Goal: Information Seeking & Learning: Find contact information

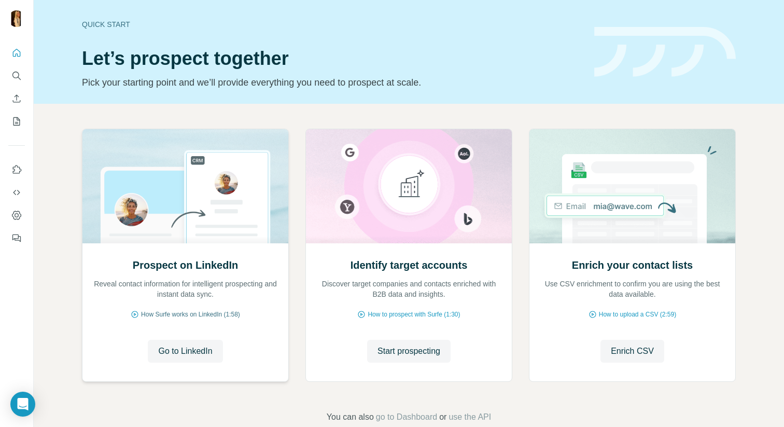
click at [201, 318] on span "How Surfe works on LinkedIn (1:58)" at bounding box center [190, 314] width 99 height 9
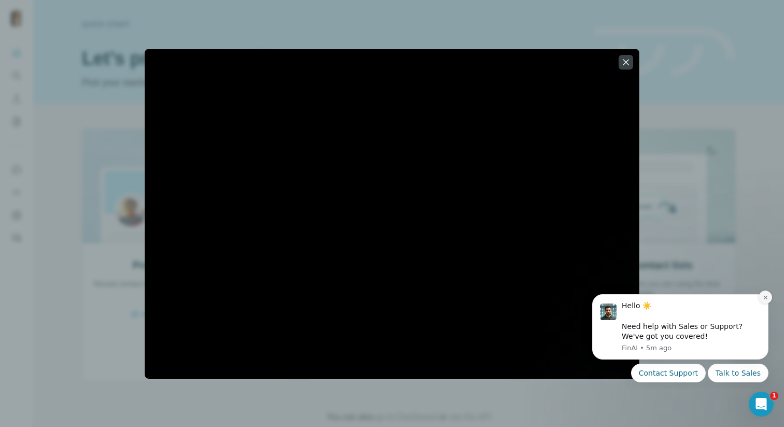
click at [766, 300] on icon "Dismiss notification" at bounding box center [766, 298] width 6 height 6
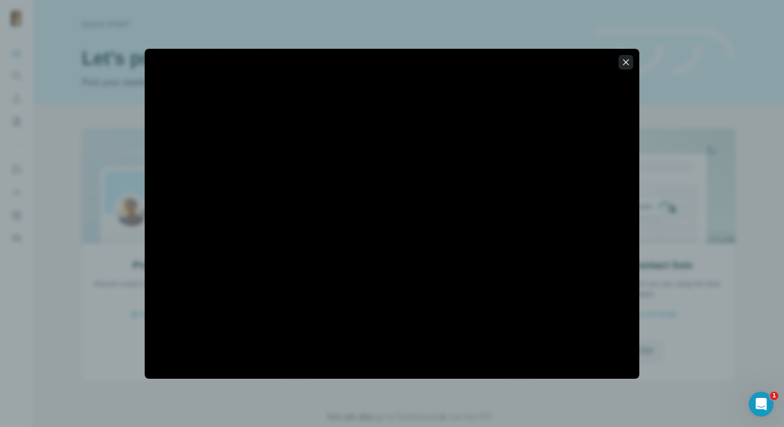
click at [628, 62] on icon "button" at bounding box center [626, 62] width 10 height 10
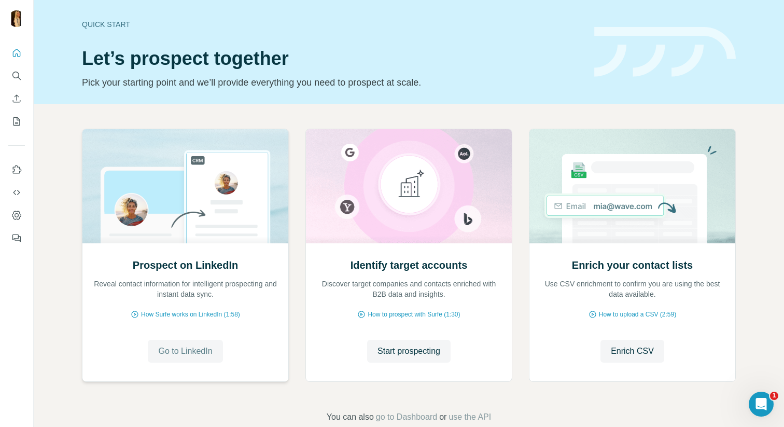
click at [172, 353] on span "Go to LinkedIn" at bounding box center [185, 351] width 54 height 12
click at [180, 315] on span "How Surfe works on LinkedIn (1:58)" at bounding box center [190, 314] width 99 height 9
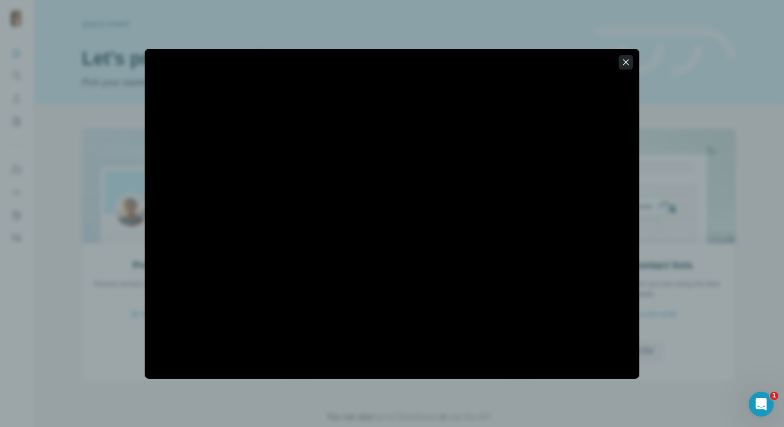
click at [631, 63] on icon "button" at bounding box center [626, 62] width 10 height 10
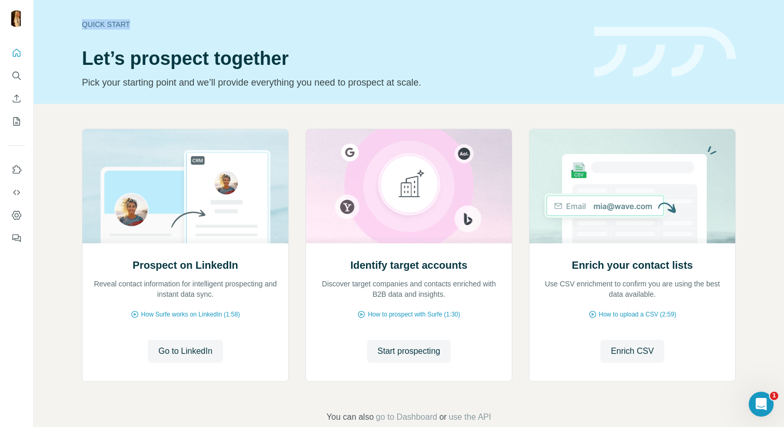
drag, startPoint x: 444, startPoint y: 12, endPoint x: 453, endPoint y: 25, distance: 16.4
click at [453, 25] on div "Quick start Let’s prospect together Pick your starting point and we’ll provide …" at bounding box center [409, 52] width 750 height 104
click at [495, 1] on div "Quick start Let’s prospect together Pick your starting point and we’ll provide …" at bounding box center [409, 52] width 750 height 104
click at [418, 342] on button "Start prospecting" at bounding box center [408, 351] width 83 height 23
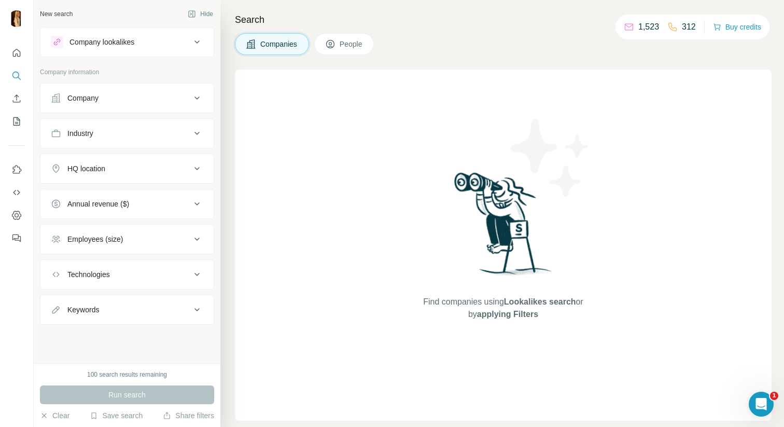
click at [161, 97] on div "Company" at bounding box center [121, 98] width 140 height 10
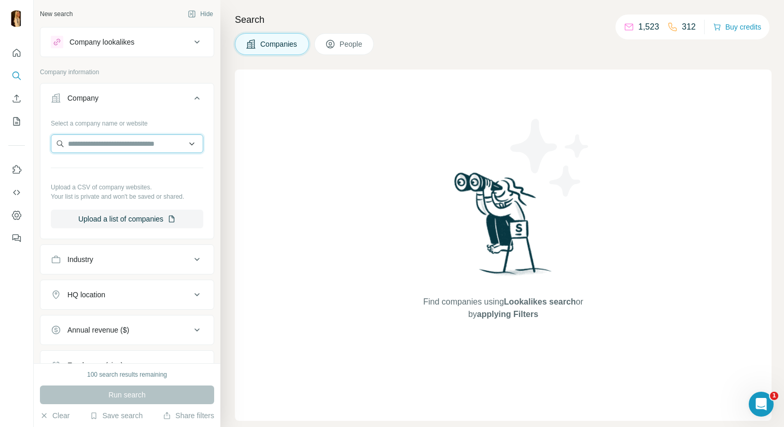
click at [120, 147] on input "text" at bounding box center [127, 143] width 152 height 19
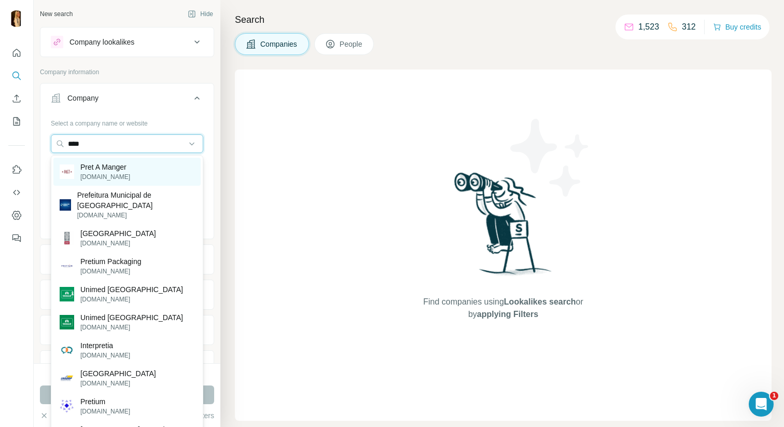
type input "****"
click at [143, 173] on div "Pret A Manger [DOMAIN_NAME]" at bounding box center [126, 172] width 147 height 28
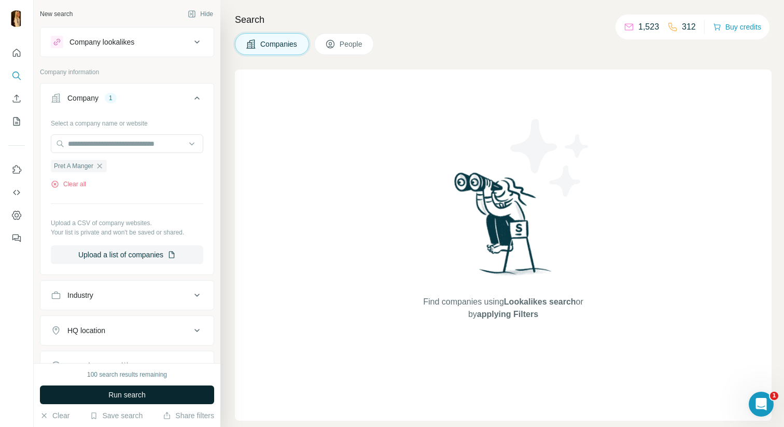
click at [123, 390] on span "Run search" at bounding box center [126, 394] width 37 height 10
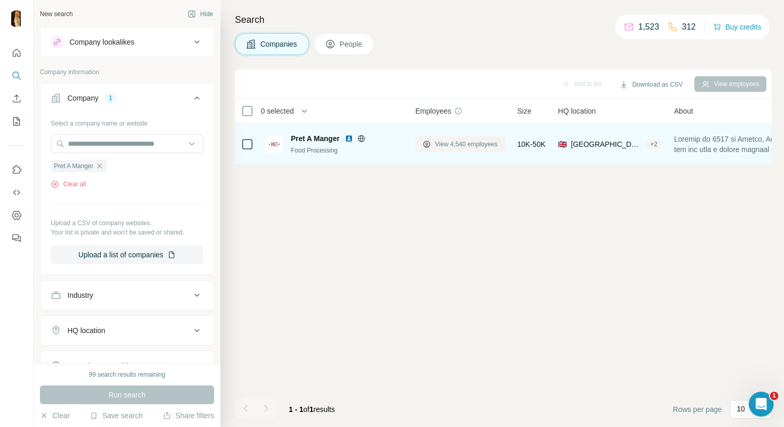
click at [447, 146] on span "View 4,540 employees" at bounding box center [466, 143] width 63 height 9
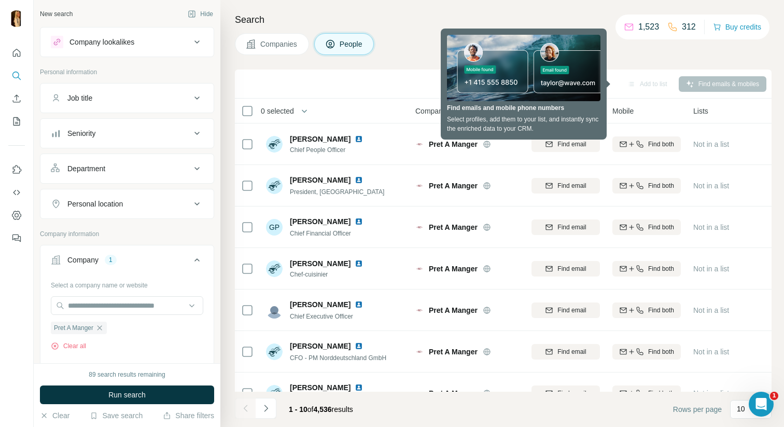
scroll to position [147, 0]
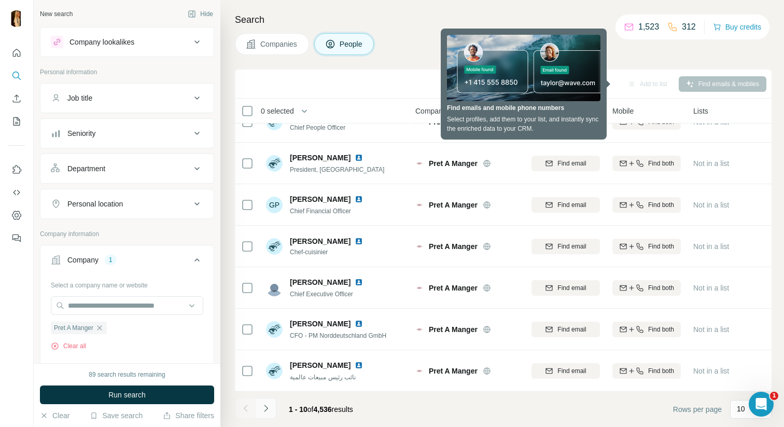
click at [268, 413] on icon "Navigate to next page" at bounding box center [266, 408] width 10 height 10
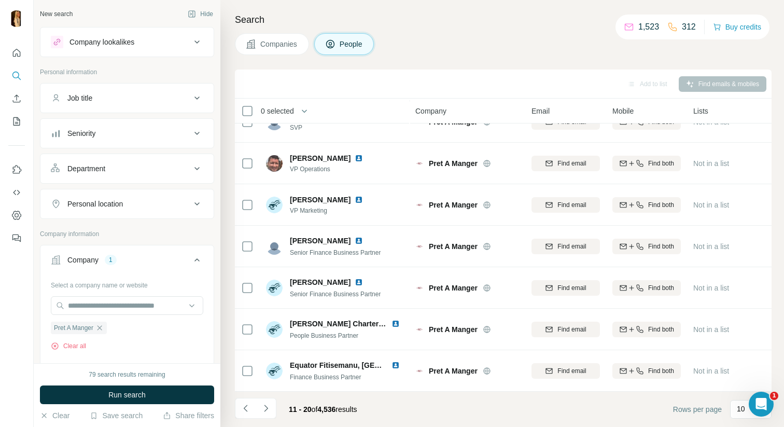
click at [137, 130] on div "Seniority" at bounding box center [121, 133] width 140 height 10
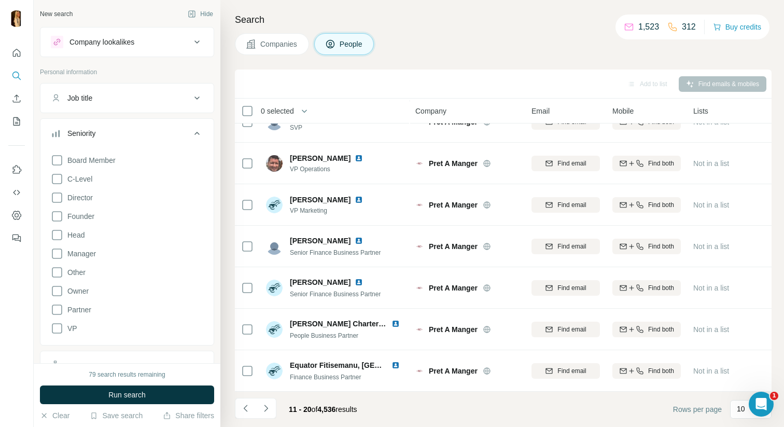
click at [152, 98] on div "Job title" at bounding box center [121, 98] width 140 height 10
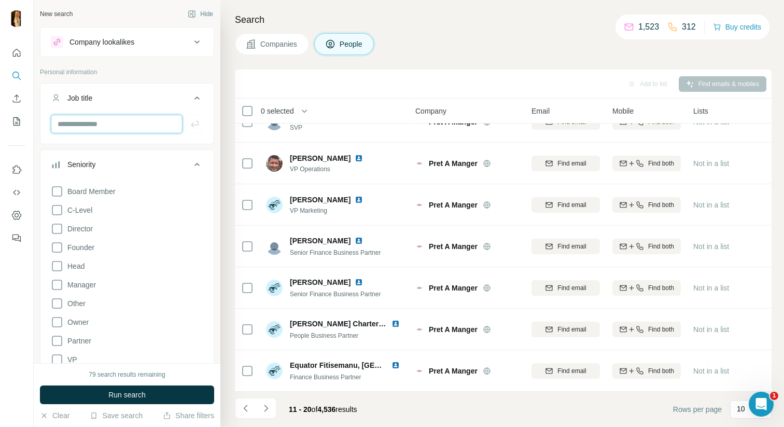
click at [137, 119] on input "text" at bounding box center [117, 124] width 132 height 19
type input "***"
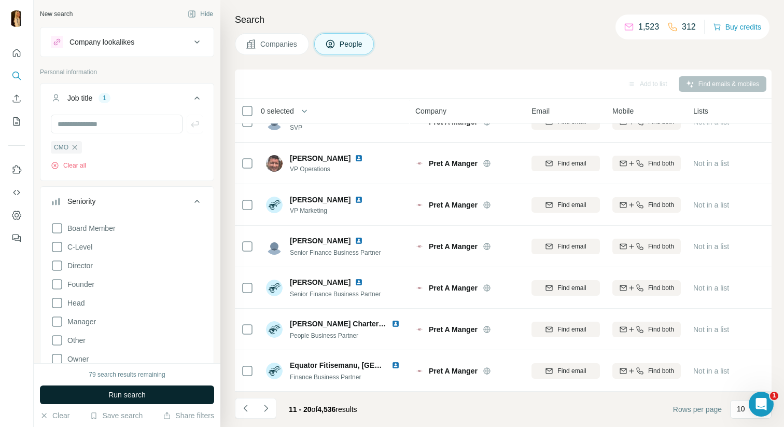
click at [145, 402] on button "Run search" at bounding box center [127, 394] width 174 height 19
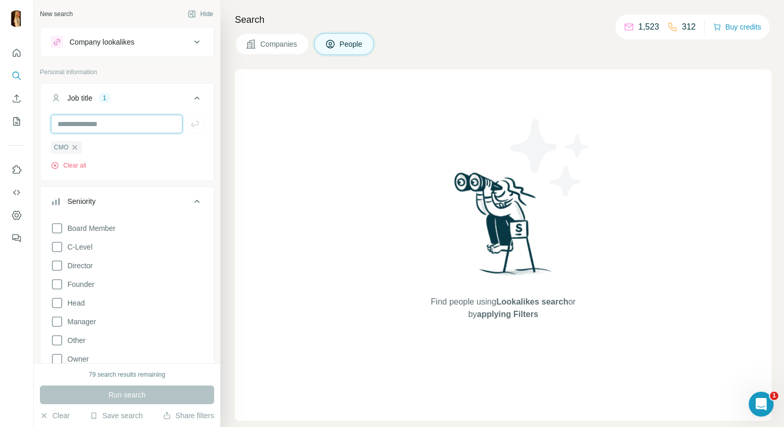
click at [67, 119] on input "text" at bounding box center [117, 124] width 132 height 19
type input "**********"
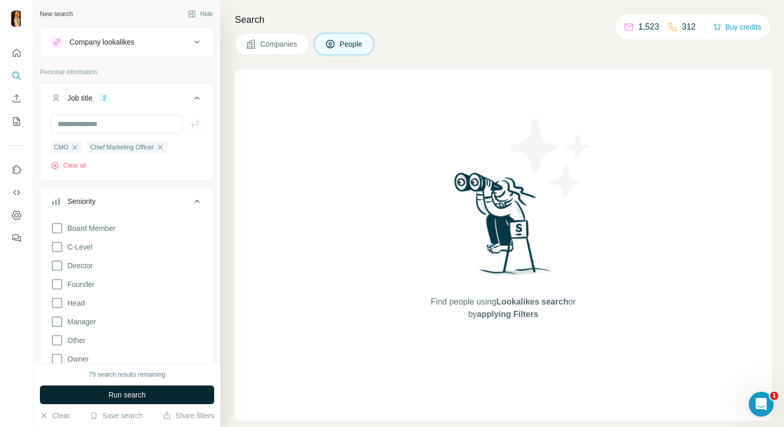
click at [146, 399] on span "Run search" at bounding box center [126, 394] width 37 height 10
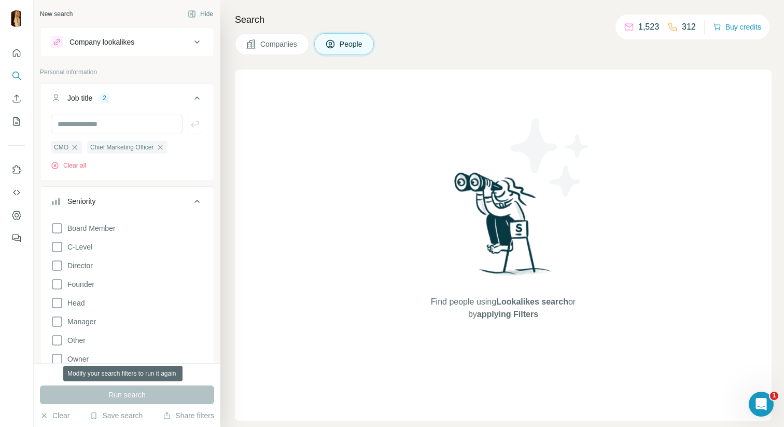
click at [146, 399] on div "Run search" at bounding box center [127, 394] width 174 height 19
click at [109, 130] on input "text" at bounding box center [117, 124] width 132 height 19
click at [144, 69] on p "Personal information" at bounding box center [127, 71] width 174 height 9
click at [53, 252] on icon at bounding box center [57, 247] width 12 height 12
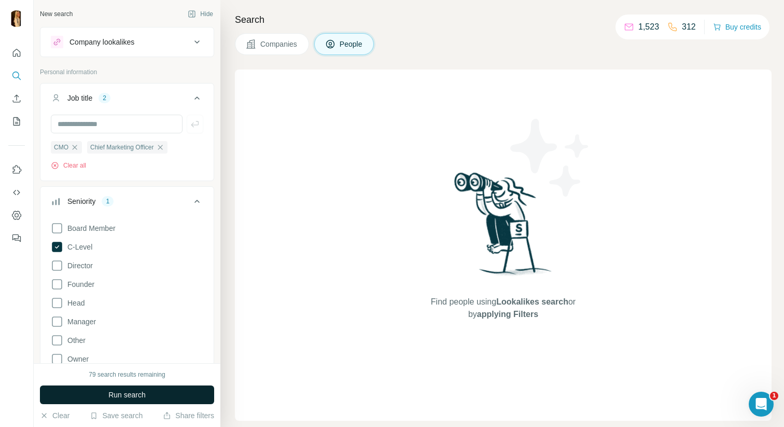
click at [125, 396] on span "Run search" at bounding box center [126, 394] width 37 height 10
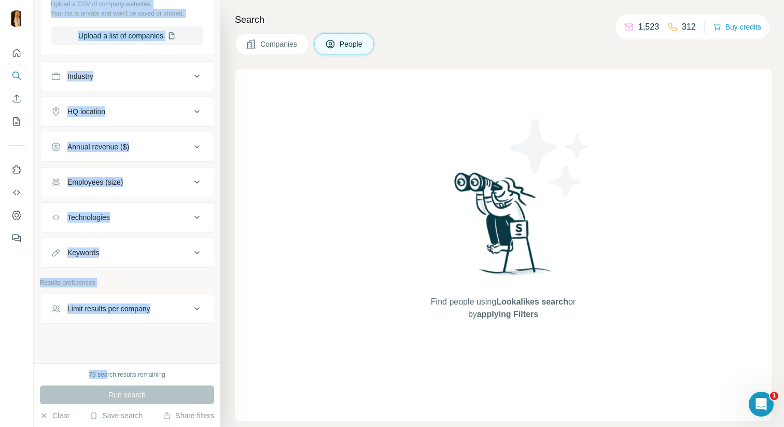
scroll to position [670, 0]
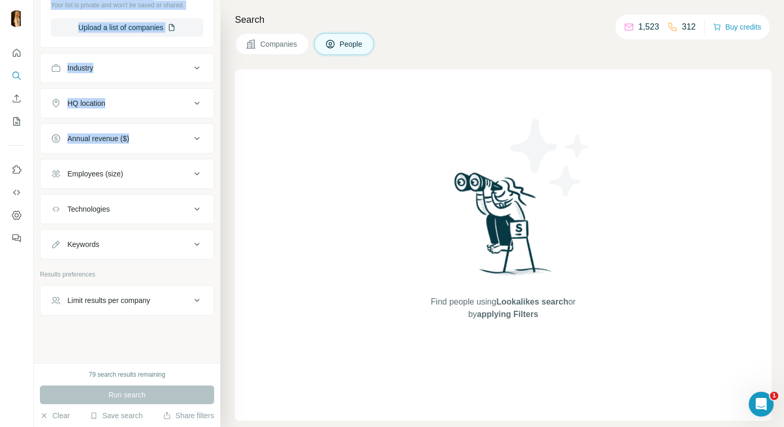
drag, startPoint x: 149, startPoint y: 224, endPoint x: 144, endPoint y: 158, distance: 66.6
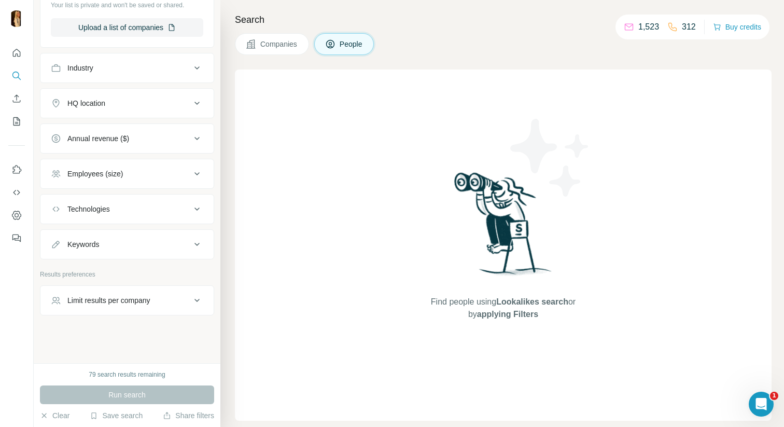
click at [182, 230] on div "Keywords" at bounding box center [127, 244] width 174 height 30
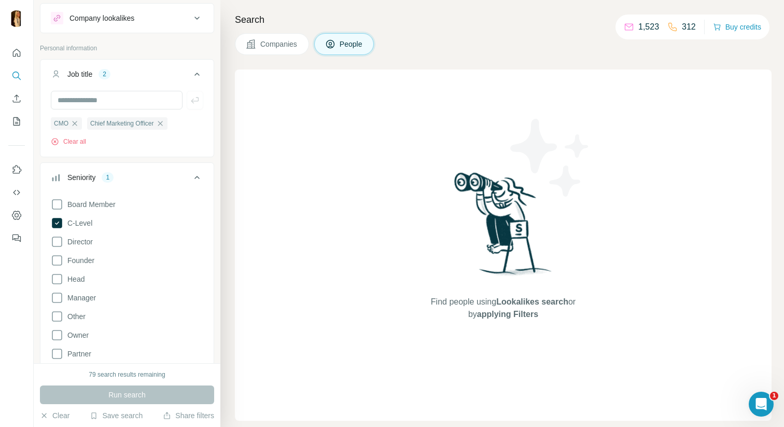
scroll to position [0, 0]
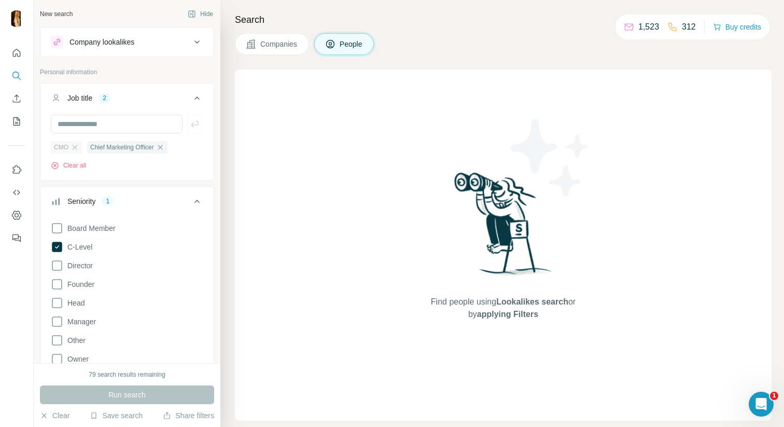
click at [77, 152] on div "CMO" at bounding box center [66, 147] width 31 height 12
click at [161, 147] on icon "button" at bounding box center [160, 147] width 8 height 8
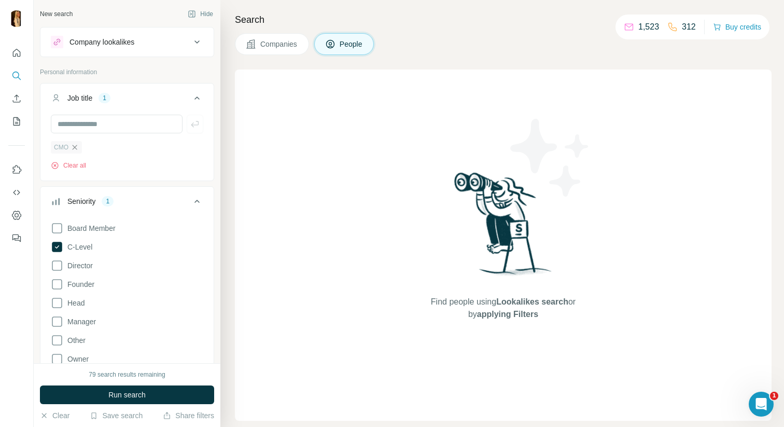
click at [74, 149] on icon "button" at bounding box center [75, 147] width 5 height 5
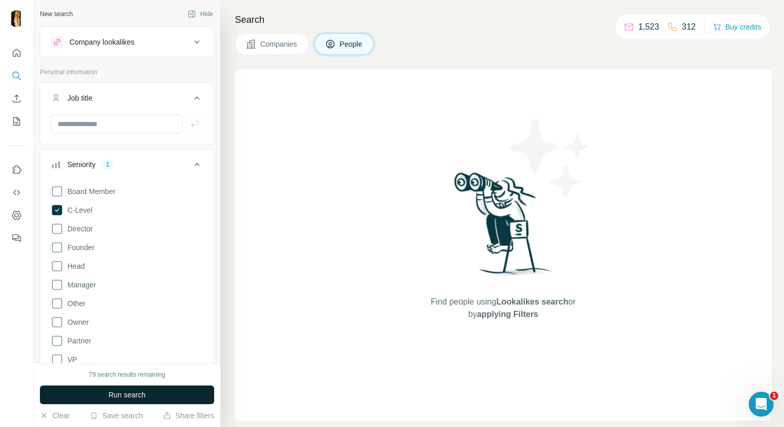
click at [141, 390] on span "Run search" at bounding box center [126, 394] width 37 height 10
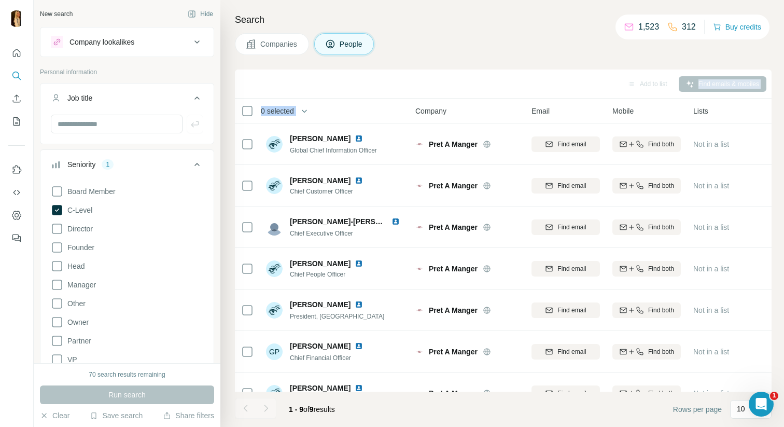
drag, startPoint x: 388, startPoint y: 120, endPoint x: 413, endPoint y: 77, distance: 49.5
click at [414, 76] on div "Add to list Find emails & mobiles 0 selected People Company Email Mobile Lists …" at bounding box center [503, 247] width 537 height 357
click at [426, 25] on h4 "Search" at bounding box center [503, 19] width 537 height 15
